Goal: Task Accomplishment & Management: Use online tool/utility

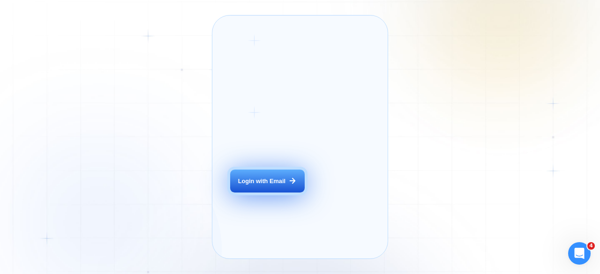
click at [274, 186] on div "Login with Email" at bounding box center [261, 181] width 47 height 8
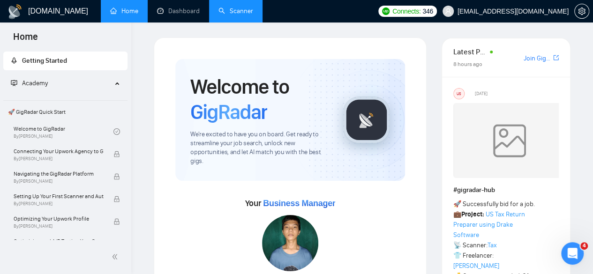
click at [243, 14] on link "Scanner" at bounding box center [235, 11] width 35 height 8
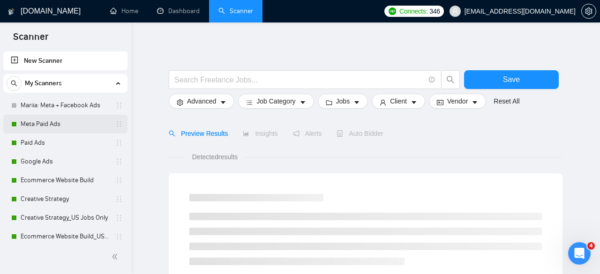
click at [46, 118] on link "Meta Paid Ads" at bounding box center [65, 124] width 89 height 19
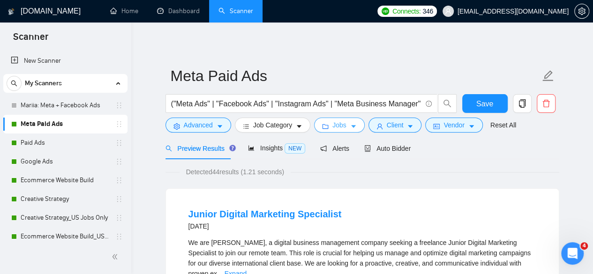
click at [334, 125] on span "Jobs" at bounding box center [339, 125] width 14 height 10
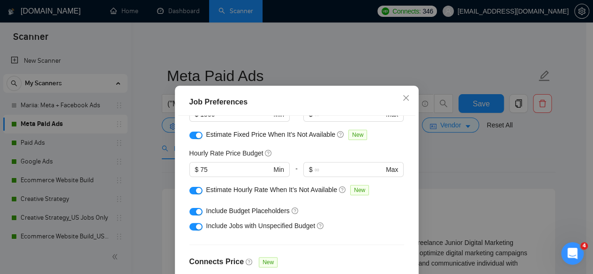
scroll to position [187, 0]
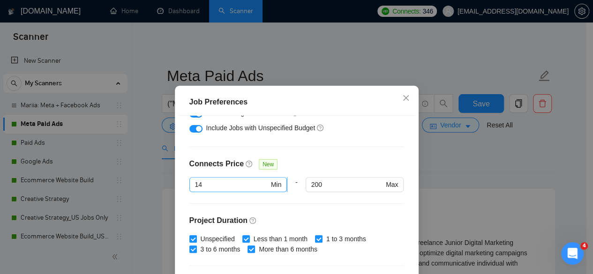
click at [231, 183] on input "14" at bounding box center [232, 184] width 74 height 10
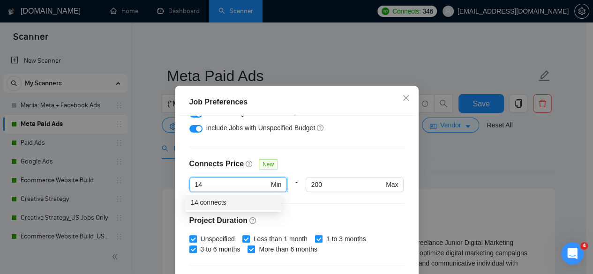
click at [231, 183] on input "14" at bounding box center [232, 184] width 74 height 10
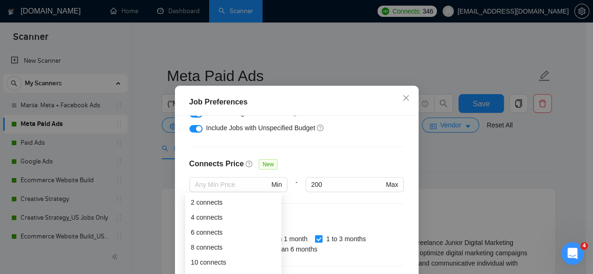
click at [338, 163] on div "Connects Price New" at bounding box center [296, 167] width 215 height 19
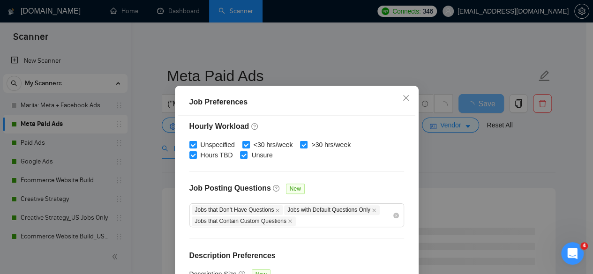
scroll to position [74, 0]
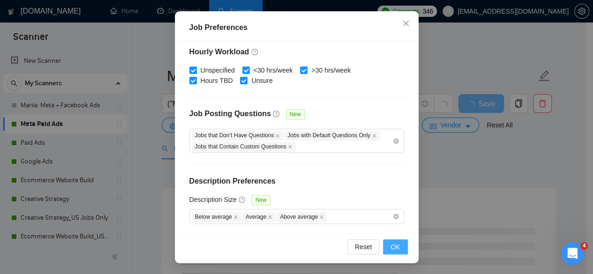
click at [383, 249] on button "OK" at bounding box center [395, 246] width 24 height 15
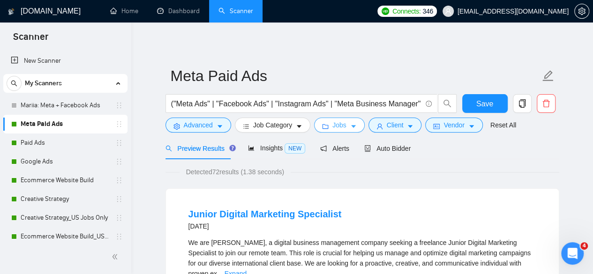
scroll to position [0, 0]
click at [391, 247] on body "Scanner New Scanner My Scanners Mariia: Meta + Facebook Ads Meta Paid Ads Paid …" at bounding box center [296, 137] width 593 height 274
click at [376, 125] on icon "user" at bounding box center [379, 126] width 7 height 7
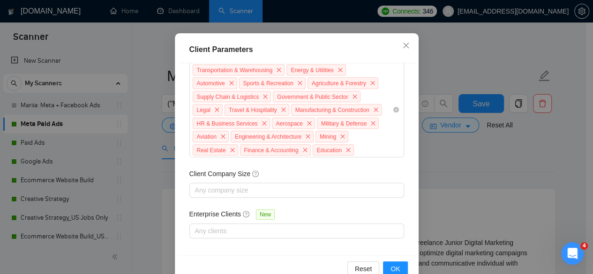
scroll to position [74, 0]
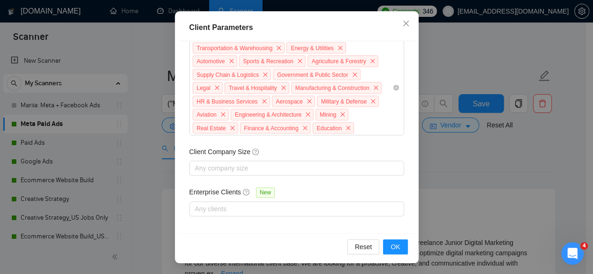
click at [476, 190] on div "Client Parameters Client Location Include Client Countries Select Exclude Clien…" at bounding box center [296, 137] width 593 height 274
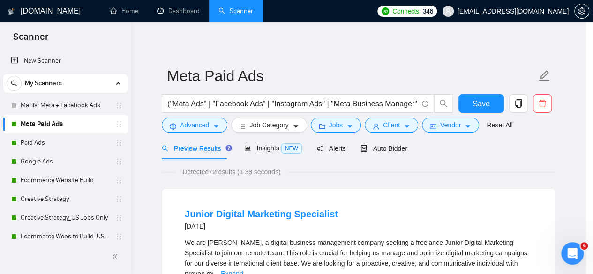
scroll to position [45, 0]
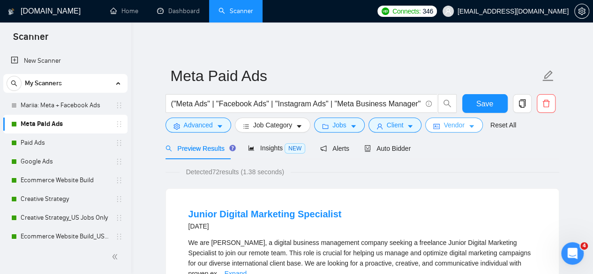
click at [434, 125] on icon "idcard" at bounding box center [436, 126] width 7 height 7
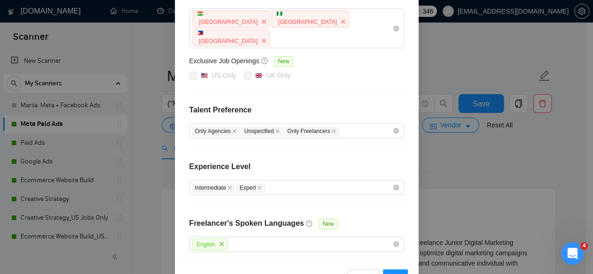
scroll to position [163, 0]
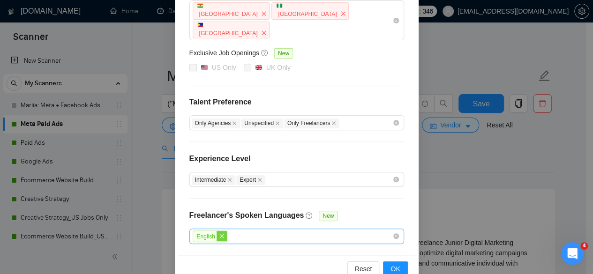
click at [219, 233] on icon "close" at bounding box center [222, 236] width 6 height 6
click at [257, 178] on icon "close" at bounding box center [259, 180] width 5 height 5
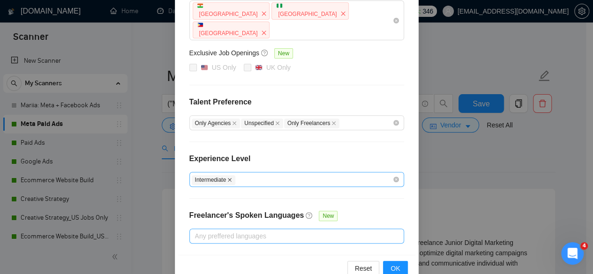
click at [228, 178] on icon "close" at bounding box center [229, 180] width 5 height 5
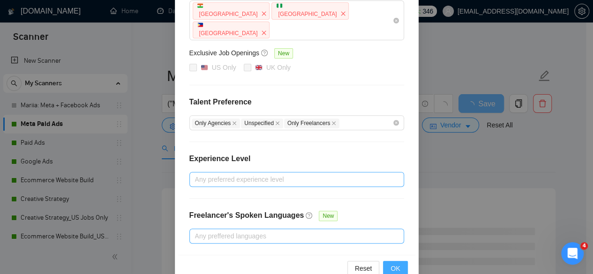
click at [400, 261] on button "OK" at bounding box center [395, 268] width 24 height 15
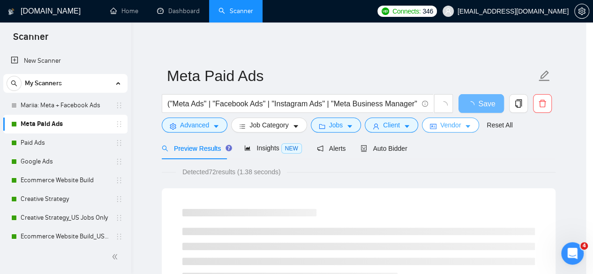
scroll to position [0, 0]
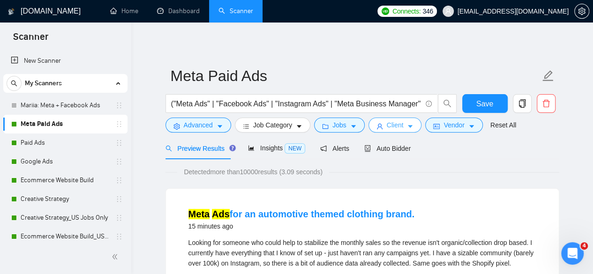
click at [388, 124] on span "Client" at bounding box center [395, 125] width 17 height 10
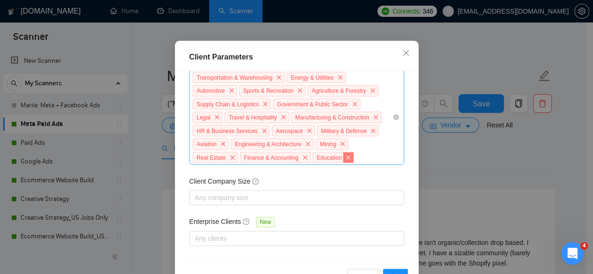
click at [343, 163] on span "close" at bounding box center [348, 157] width 10 height 10
click at [340, 147] on icon "close" at bounding box center [343, 144] width 6 height 6
click at [368, 136] on span "close" at bounding box center [373, 131] width 10 height 10
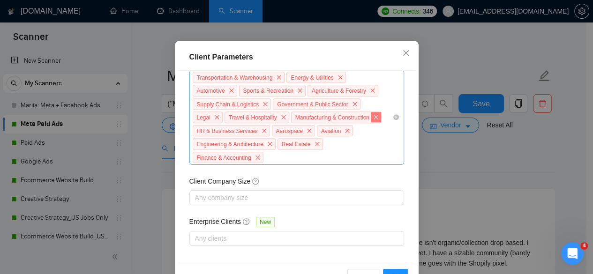
click at [373, 120] on icon "close" at bounding box center [376, 117] width 6 height 6
click at [371, 160] on div "Transportation & Warehousing Energy & Utilities Automotive Sports & Recreation …" at bounding box center [292, 118] width 201 height 94
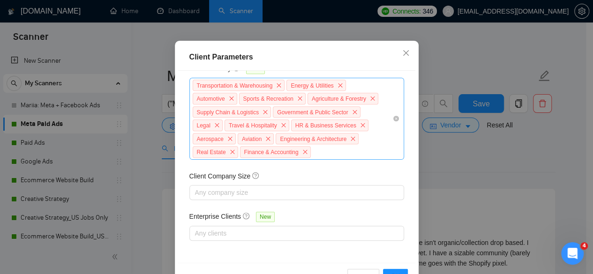
scroll to position [454, 0]
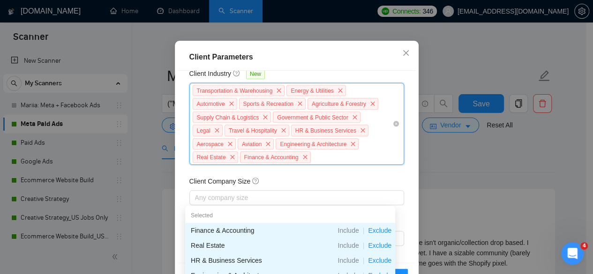
click at [371, 160] on div "Transportation & Warehousing Energy & Utilities Automotive Sports & Recreation …" at bounding box center [292, 124] width 201 height 80
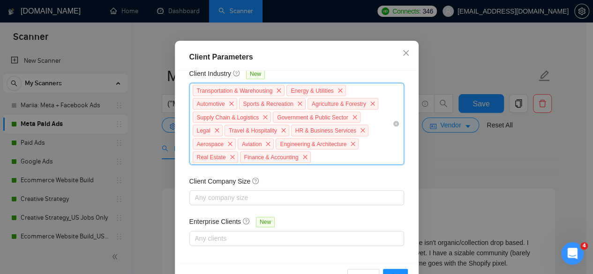
click at [350, 164] on div "Transportation & Warehousing Energy & Utilities Automotive Sports & Recreation …" at bounding box center [292, 124] width 201 height 80
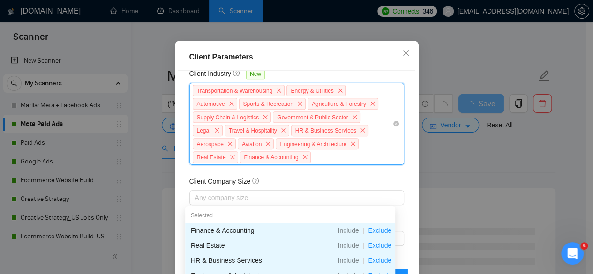
click at [322, 164] on div "Transportation & Warehousing Energy & Utilities Automotive Sports & Recreation …" at bounding box center [292, 124] width 201 height 80
type input "\"
click at [267, 164] on div "Transportation & Warehousing Energy & Utilities Automotive Sports & Recreation …" at bounding box center [292, 124] width 201 height 80
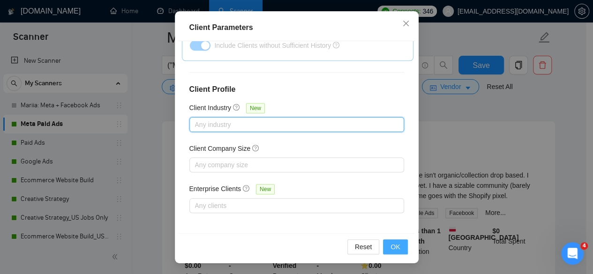
scroll to position [141, 0]
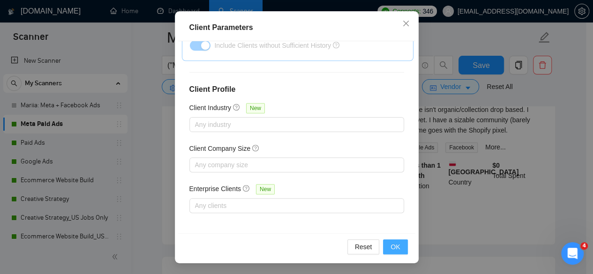
click at [390, 242] on span "OK" at bounding box center [394, 247] width 9 height 10
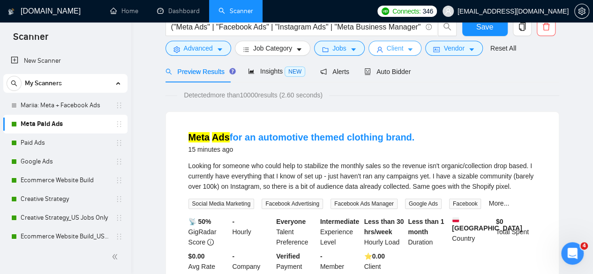
scroll to position [0, 0]
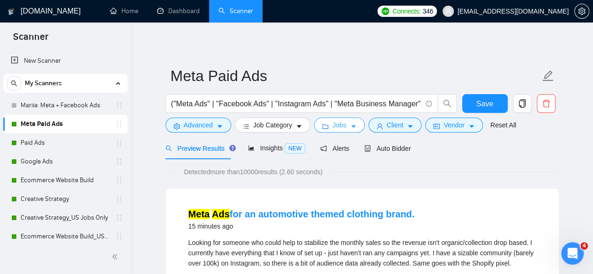
click at [332, 123] on span "Jobs" at bounding box center [339, 125] width 14 height 10
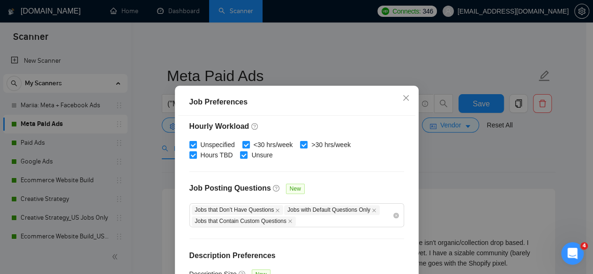
click at [443, 196] on div "Job Preferences Budget Project Type All Fixed Price Hourly Rate Fixed Price Bud…" at bounding box center [296, 137] width 593 height 274
click at [403, 98] on icon "close" at bounding box center [405, 97] width 7 height 7
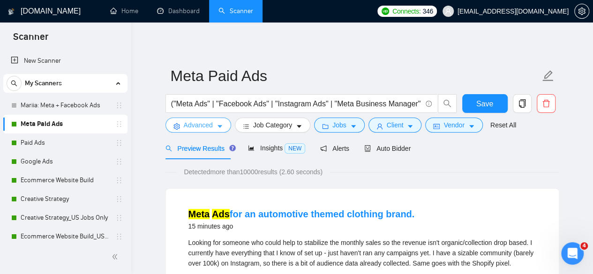
click at [222, 125] on icon "caret-down" at bounding box center [219, 126] width 7 height 7
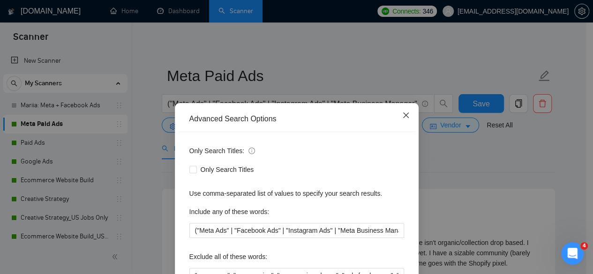
drag, startPoint x: 402, startPoint y: 117, endPoint x: 298, endPoint y: 122, distance: 104.2
click at [402, 117] on icon "close" at bounding box center [405, 115] width 7 height 7
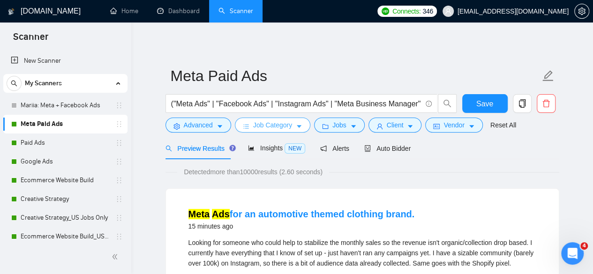
click at [265, 125] on span "Job Category" at bounding box center [272, 125] width 39 height 10
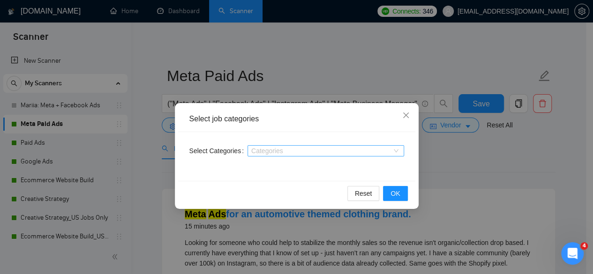
click at [270, 149] on div at bounding box center [321, 150] width 142 height 7
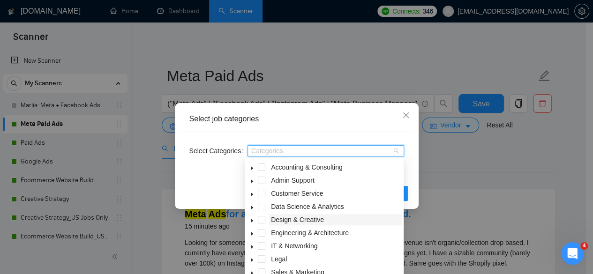
click at [315, 221] on span "Design & Creative" at bounding box center [297, 219] width 53 height 7
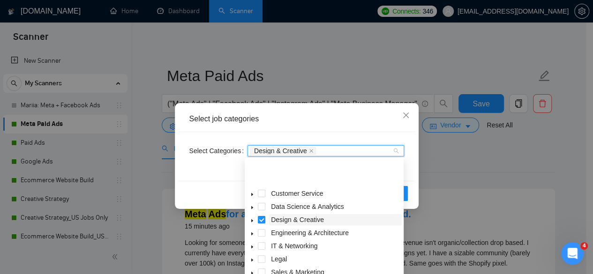
scroll to position [37, 0]
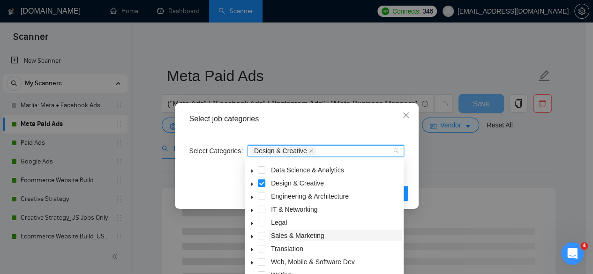
click at [290, 236] on span "Sales & Marketing" at bounding box center [297, 235] width 53 height 7
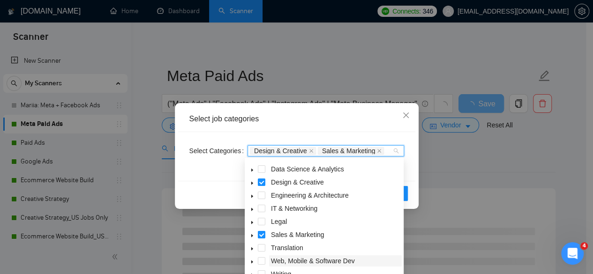
click at [302, 259] on span "Web, Mobile & Software Dev" at bounding box center [313, 260] width 84 height 7
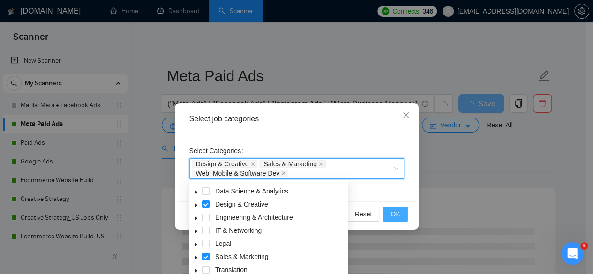
click at [391, 212] on span "OK" at bounding box center [394, 214] width 9 height 10
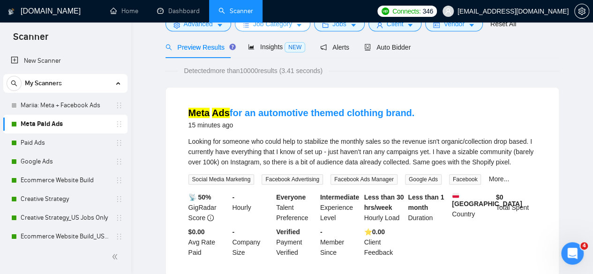
scroll to position [0, 0]
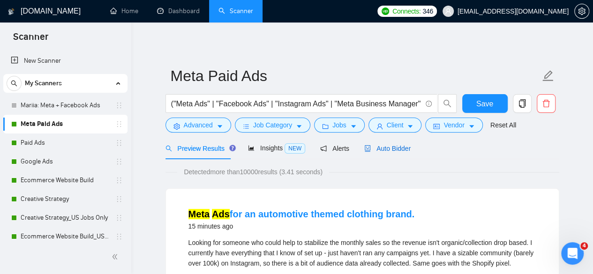
click at [393, 143] on div "Auto Bidder" at bounding box center [387, 148] width 46 height 10
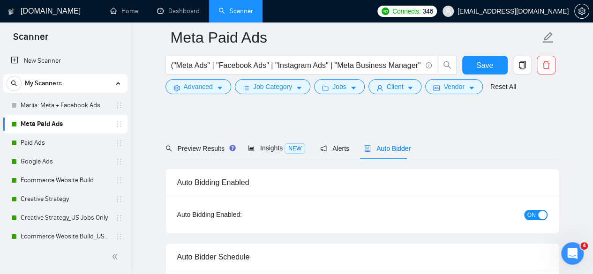
scroll to position [187, 0]
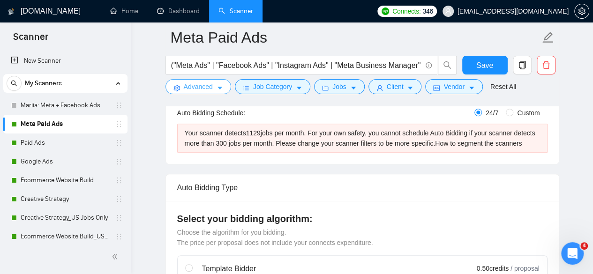
click at [212, 89] on button "Advanced" at bounding box center [198, 86] width 66 height 15
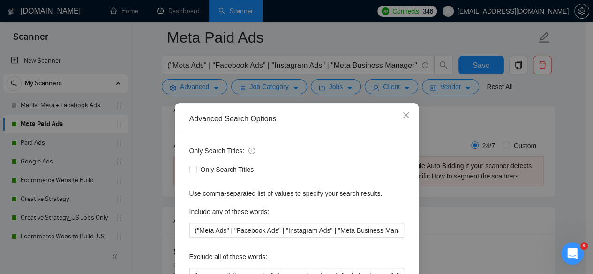
scroll to position [141, 0]
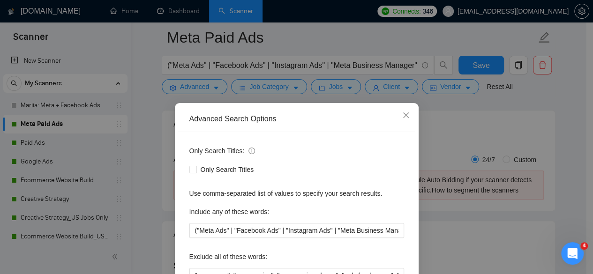
click at [269, 83] on div "Advanced Search Options Only Search Titles: Only Search Titles Use comma-separa…" at bounding box center [296, 137] width 593 height 274
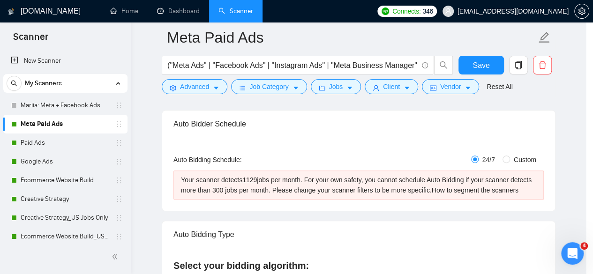
click at [271, 87] on div "Advanced Search Options Only Search Titles: Only Search Titles Use comma-separa…" at bounding box center [296, 137] width 593 height 274
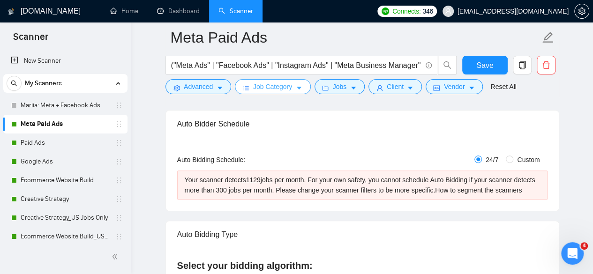
click at [290, 88] on button "Job Category" at bounding box center [272, 86] width 75 height 15
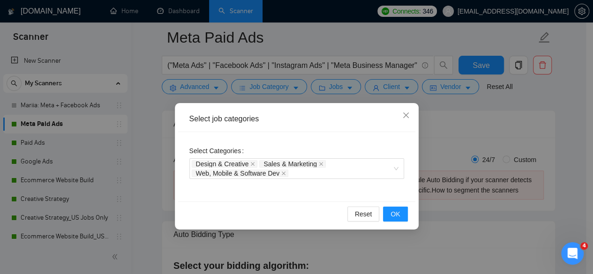
click at [340, 95] on div "Select job categories Select Categories Design & Creative Sales & Marketing Web…" at bounding box center [296, 137] width 593 height 274
click at [338, 89] on div "Select job categories Select Categories Design & Creative Sales & Marketing Web…" at bounding box center [296, 137] width 593 height 274
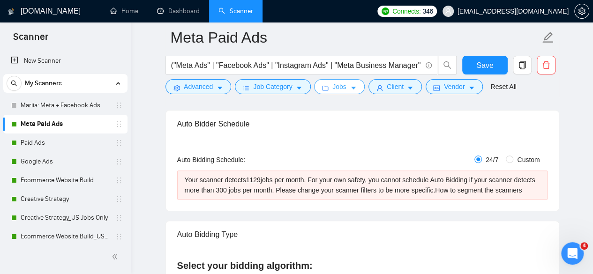
click at [338, 89] on span "Jobs" at bounding box center [339, 87] width 14 height 10
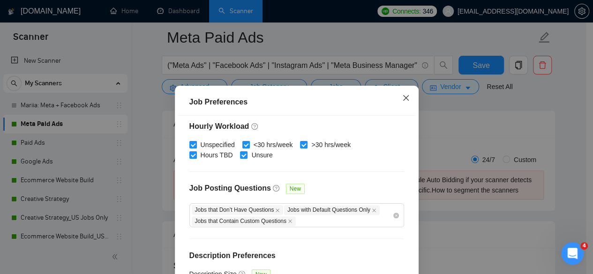
click at [403, 99] on icon "close" at bounding box center [405, 97] width 7 height 7
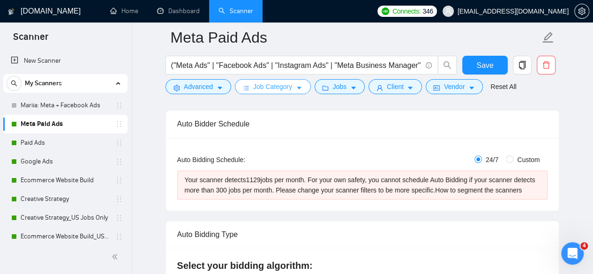
click at [279, 86] on span "Job Category" at bounding box center [272, 87] width 39 height 10
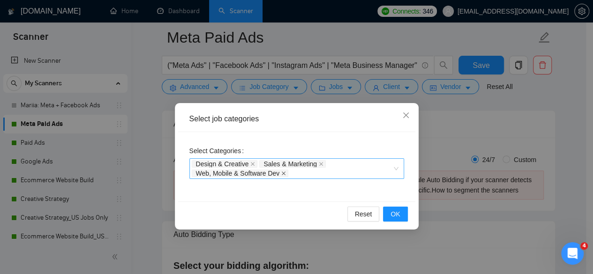
click at [283, 173] on icon "close" at bounding box center [283, 173] width 5 height 5
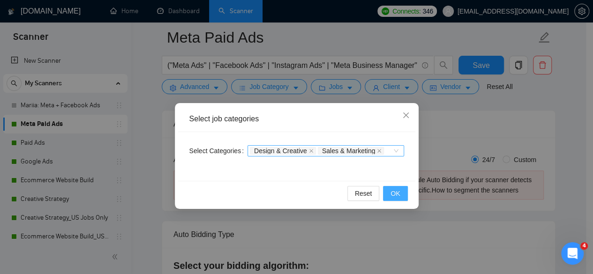
click at [391, 193] on span "OK" at bounding box center [394, 193] width 9 height 10
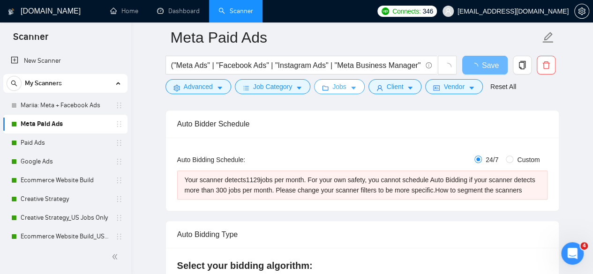
click at [333, 83] on span "Jobs" at bounding box center [339, 87] width 14 height 10
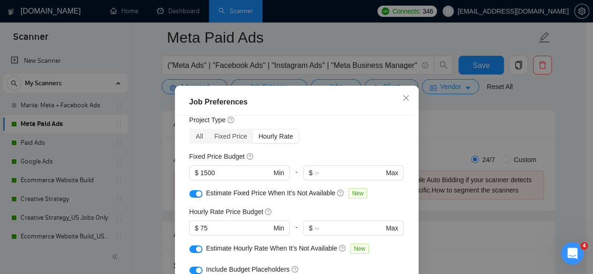
scroll to position [16, 0]
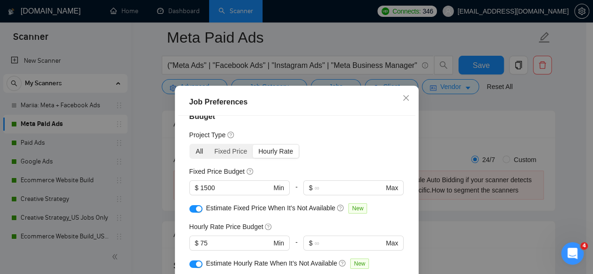
click at [195, 151] on div "All" at bounding box center [199, 151] width 19 height 13
click at [190, 145] on input "All" at bounding box center [190, 145] width 0 height 0
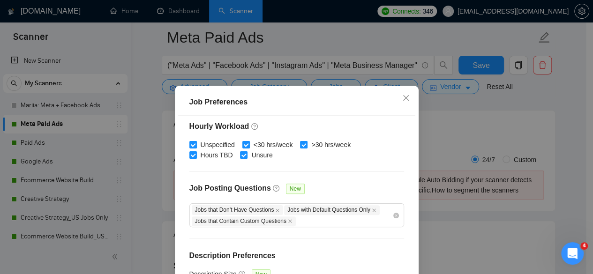
scroll to position [74, 0]
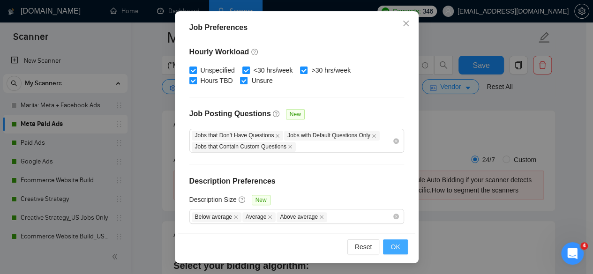
click at [397, 246] on button "OK" at bounding box center [395, 246] width 24 height 15
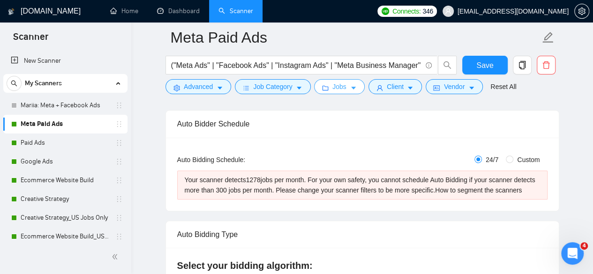
scroll to position [0, 0]
click at [444, 86] on span "Vendor" at bounding box center [453, 87] width 21 height 10
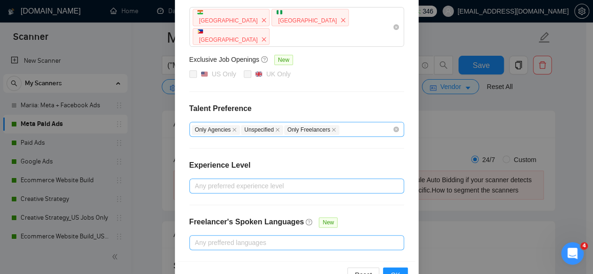
scroll to position [163, 0]
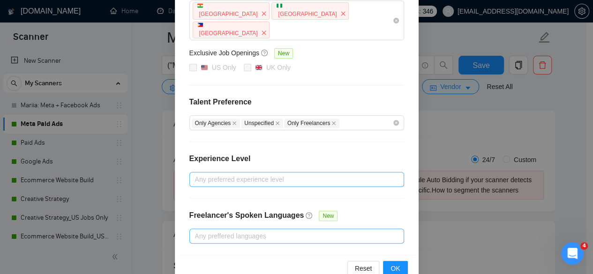
click at [283, 172] on div "Any preferred experience level" at bounding box center [296, 179] width 215 height 15
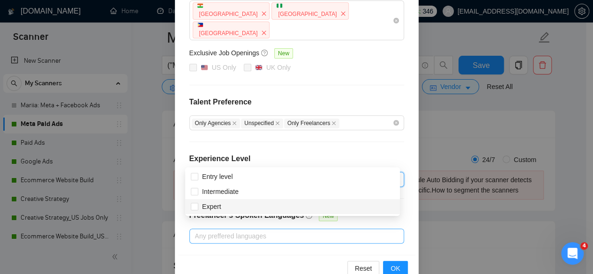
click at [230, 204] on div "Expert" at bounding box center [292, 206] width 203 height 10
checkbox input "true"
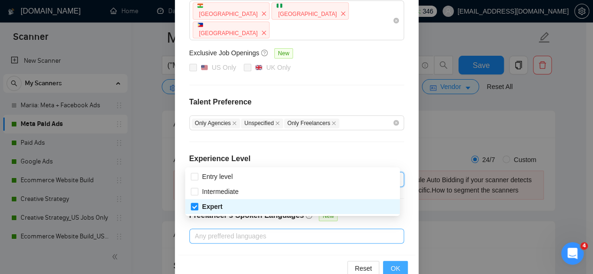
click at [394, 263] on span "OK" at bounding box center [394, 268] width 9 height 10
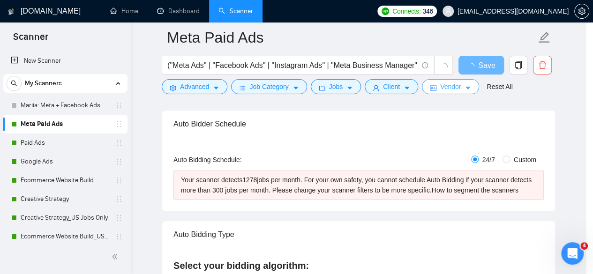
scroll to position [0, 0]
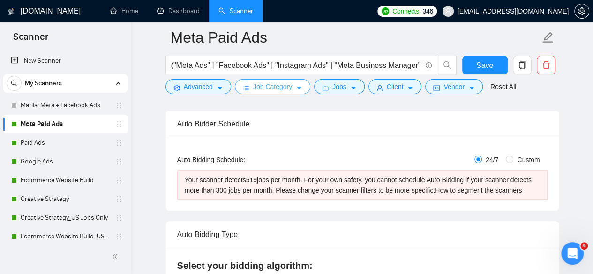
click at [259, 87] on span "Job Category" at bounding box center [272, 87] width 39 height 10
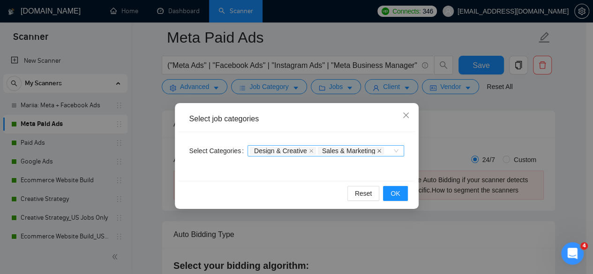
click at [377, 150] on icon "close" at bounding box center [379, 151] width 5 height 5
click at [396, 186] on button "OK" at bounding box center [395, 193] width 24 height 15
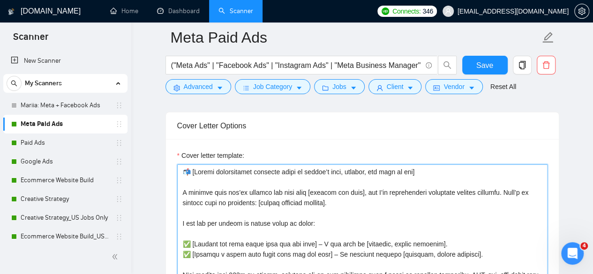
click at [451, 189] on textarea "Cover letter template:" at bounding box center [362, 269] width 370 height 211
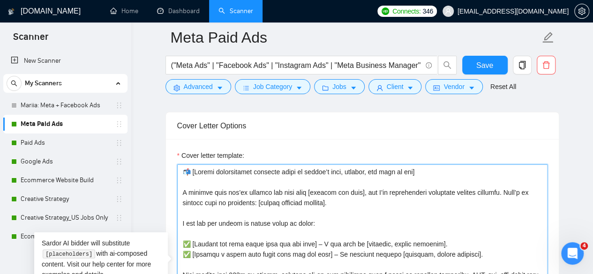
click at [289, 178] on textarea "Cover letter template:" at bounding box center [362, 269] width 370 height 211
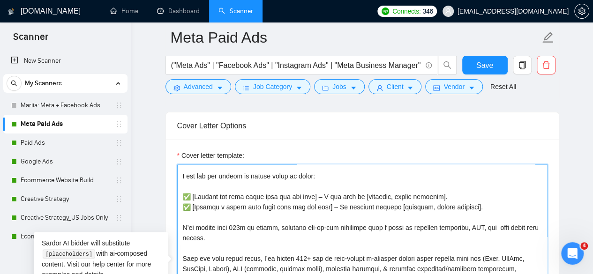
scroll to position [93, 0]
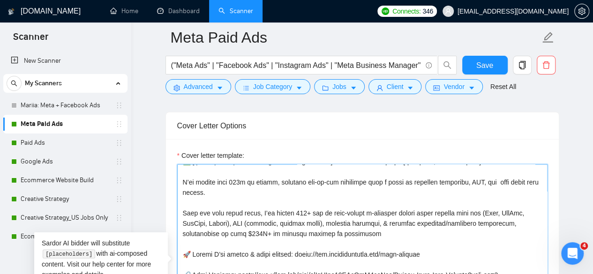
click at [326, 187] on textarea "Cover letter template:" at bounding box center [362, 269] width 370 height 211
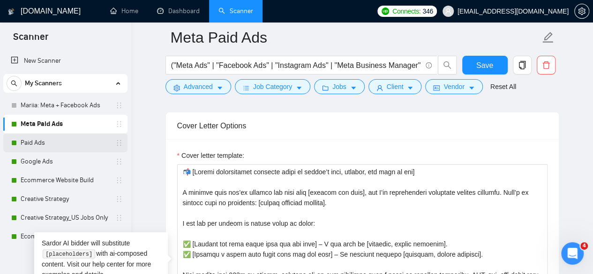
click at [62, 146] on link "Paid Ads" at bounding box center [65, 143] width 89 height 19
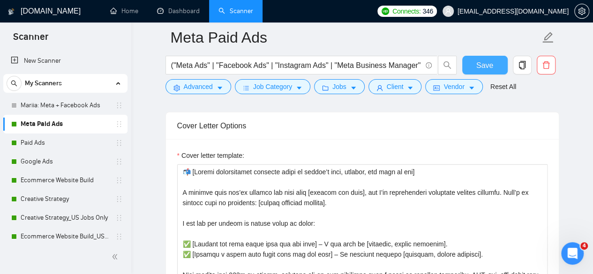
click at [473, 65] on button "Save" at bounding box center [484, 65] width 45 height 19
click at [61, 145] on link "Paid Ads" at bounding box center [65, 143] width 89 height 19
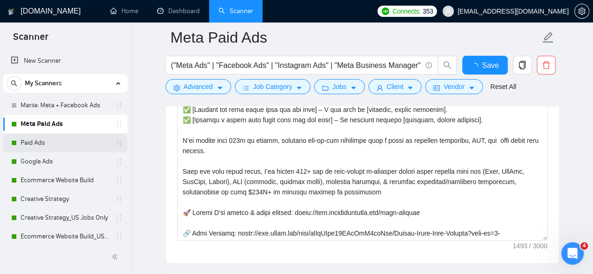
click at [52, 146] on link "Paid Ads" at bounding box center [65, 143] width 89 height 19
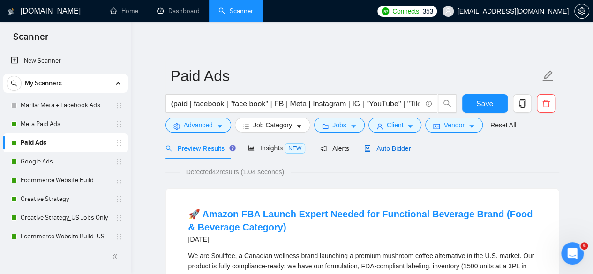
click at [378, 149] on span "Auto Bidder" at bounding box center [387, 148] width 46 height 7
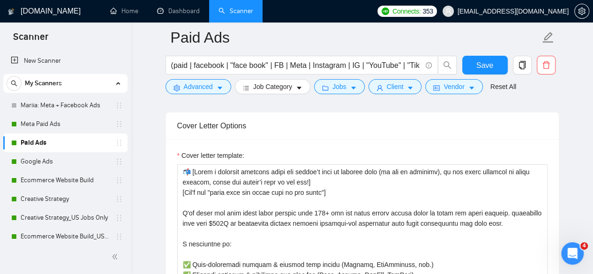
scroll to position [1171, 0]
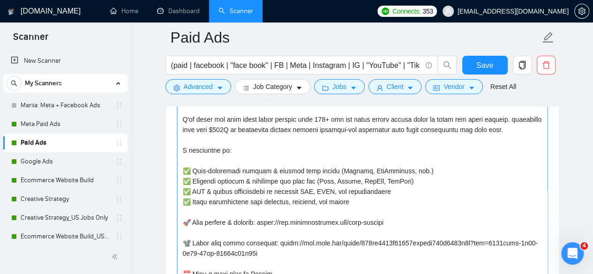
click at [240, 149] on textarea "Cover letter template:" at bounding box center [362, 176] width 370 height 211
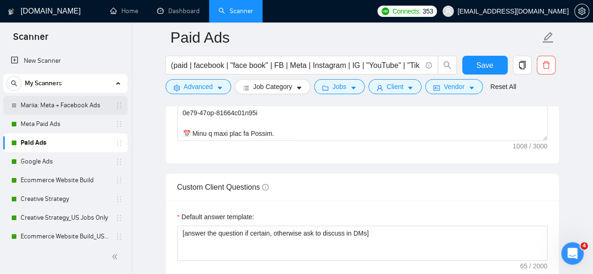
click at [67, 105] on link "Mariia: Meta + Facebook Ads" at bounding box center [65, 105] width 89 height 19
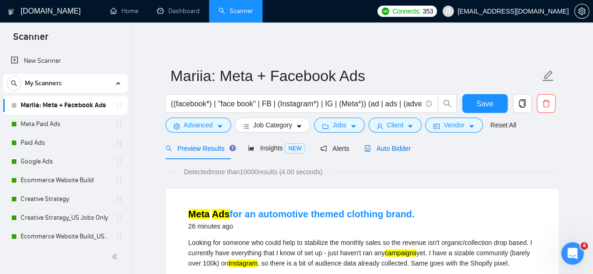
click at [383, 149] on span "Auto Bidder" at bounding box center [387, 148] width 46 height 7
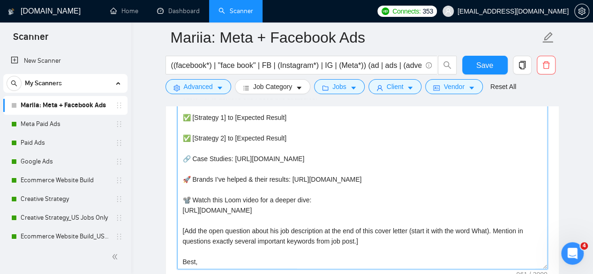
click at [320, 128] on textarea "📬 [Insert personalized greeting based on client’s name, company, and time of da…" at bounding box center [362, 164] width 370 height 211
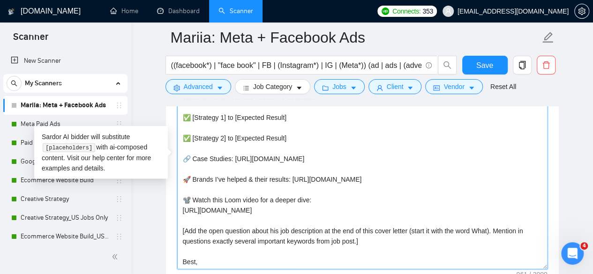
click at [353, 196] on textarea "📬 [Insert personalized greeting based on client’s name, company, and time of da…" at bounding box center [362, 164] width 370 height 211
click at [360, 130] on textarea "📬 [Insert personalized greeting based on client’s name, company, and time of da…" at bounding box center [362, 164] width 370 height 211
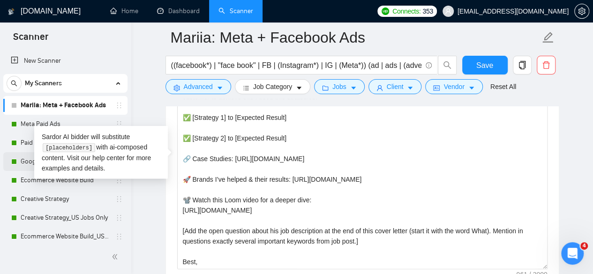
click at [28, 160] on link "Google Ads" at bounding box center [65, 161] width 89 height 19
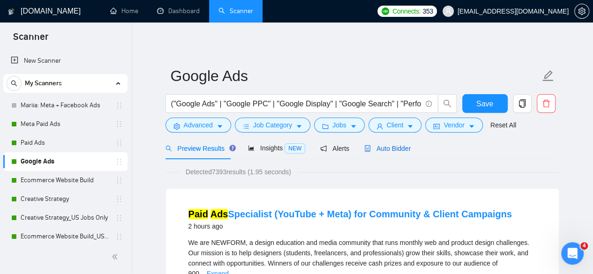
click at [390, 143] on div "Auto Bidder" at bounding box center [387, 148] width 46 height 10
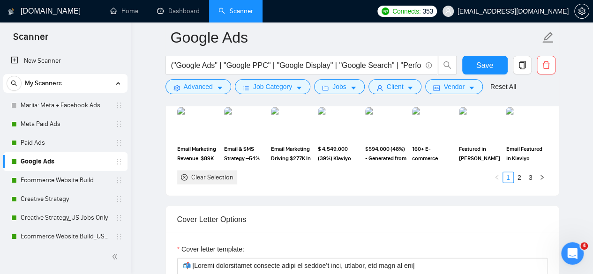
scroll to position [1124, 0]
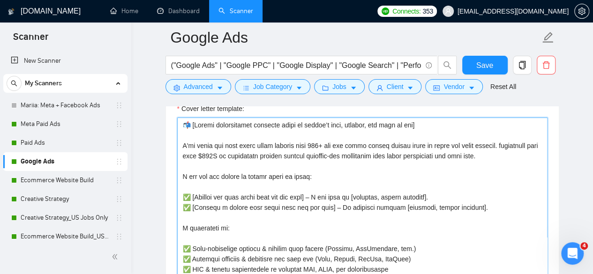
click at [277, 171] on textarea "Cover letter template:" at bounding box center [362, 223] width 370 height 211
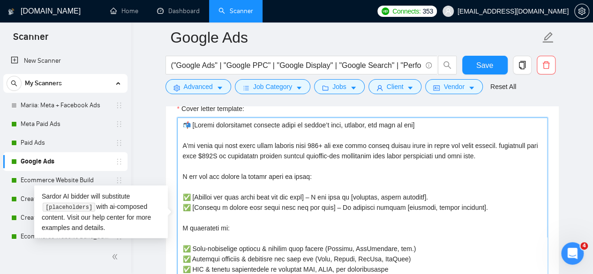
click at [241, 141] on textarea "Cover letter template:" at bounding box center [362, 223] width 370 height 211
click at [242, 142] on textarea "Cover letter template:" at bounding box center [362, 223] width 370 height 211
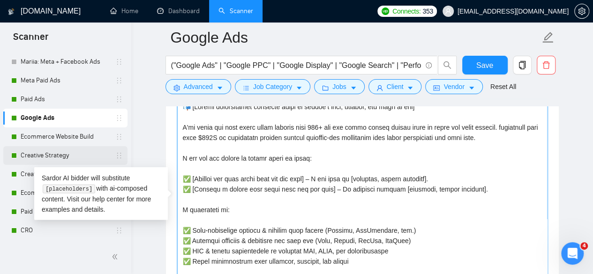
scroll to position [1171, 0]
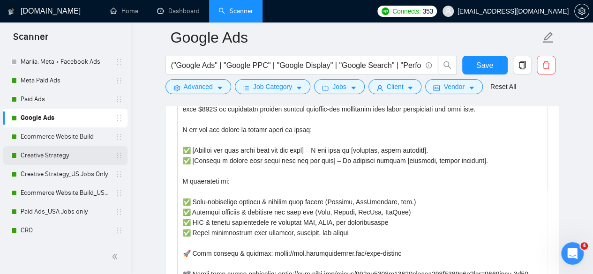
click at [44, 155] on link "Creative Strategy" at bounding box center [65, 155] width 89 height 19
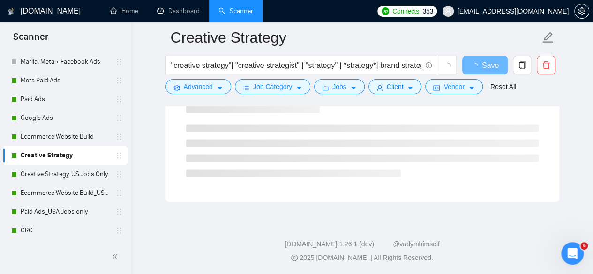
scroll to position [624, 0]
click at [457, 88] on span "Vendor" at bounding box center [453, 87] width 21 height 10
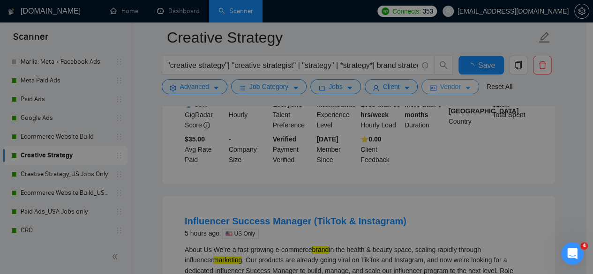
scroll to position [1171, 0]
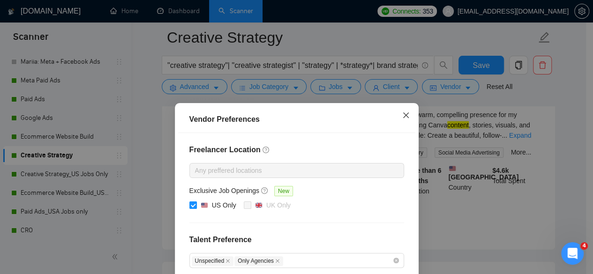
click at [402, 119] on icon "close" at bounding box center [405, 115] width 7 height 7
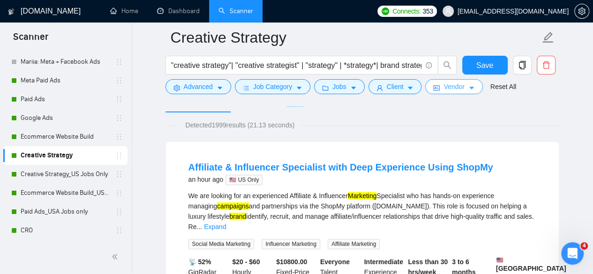
scroll to position [47, 0]
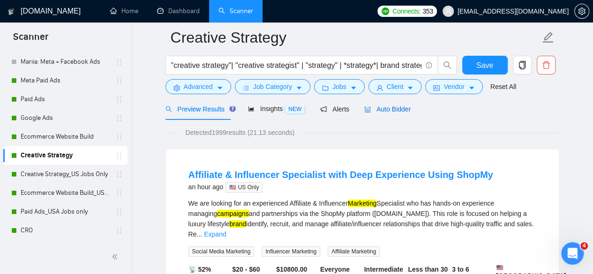
click at [389, 112] on span "Auto Bidder" at bounding box center [387, 108] width 46 height 7
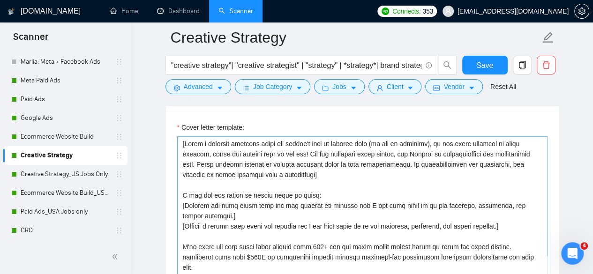
scroll to position [1124, 0]
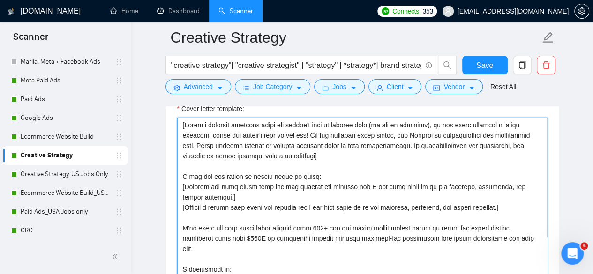
click at [279, 177] on textarea "Cover letter template:" at bounding box center [362, 223] width 370 height 211
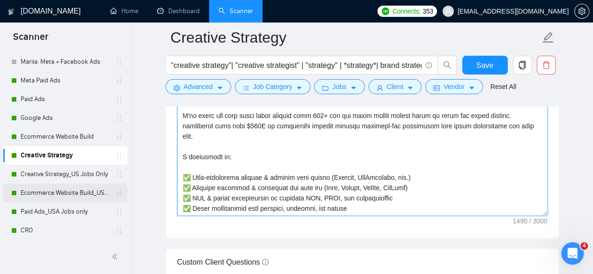
scroll to position [1265, 0]
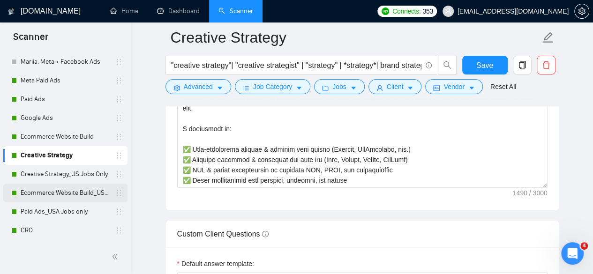
click at [66, 194] on link "Ecommerce Website Build_US Jobs only" at bounding box center [65, 193] width 89 height 19
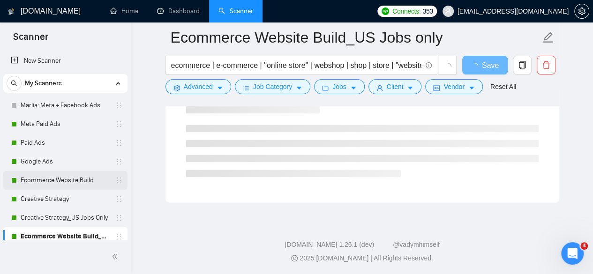
click at [82, 185] on link "Ecommerce Website Build" at bounding box center [65, 180] width 89 height 19
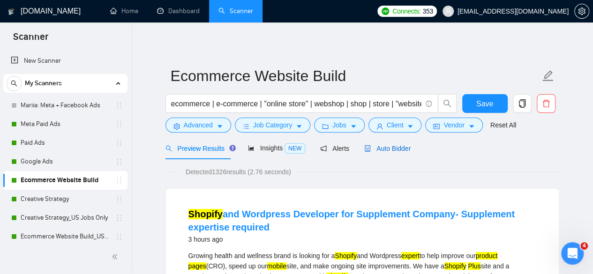
click at [387, 148] on span "Auto Bidder" at bounding box center [387, 148] width 46 height 7
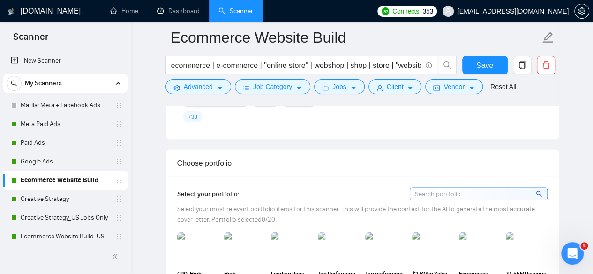
scroll to position [984, 0]
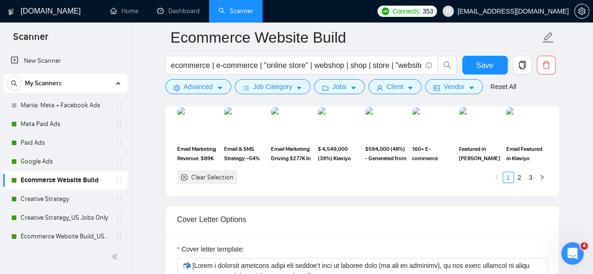
click at [260, 171] on div "Clear Selection 1 2 3" at bounding box center [362, 178] width 370 height 14
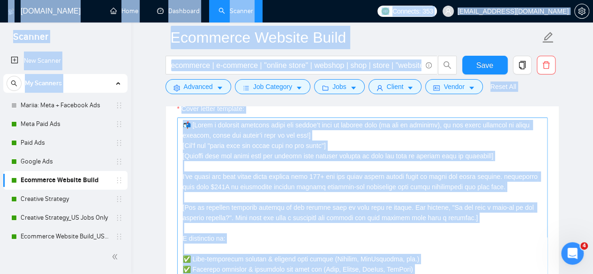
click at [266, 155] on textarea "Cover letter template:" at bounding box center [362, 223] width 370 height 211
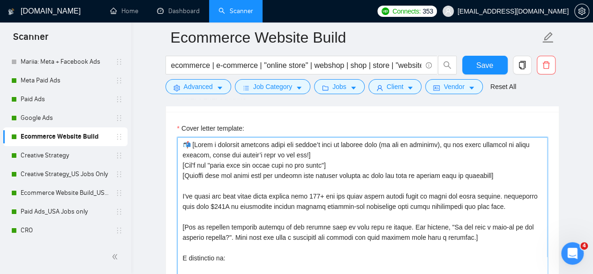
scroll to position [1078, 0]
